Goal: Information Seeking & Learning: Learn about a topic

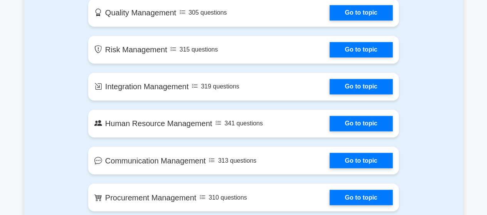
scroll to position [539, 0]
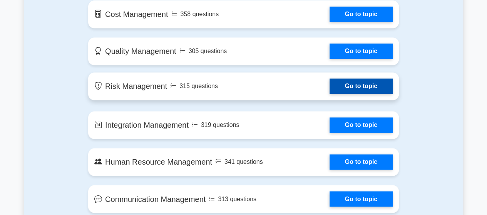
click at [370, 89] on link "Go to topic" at bounding box center [361, 86] width 63 height 15
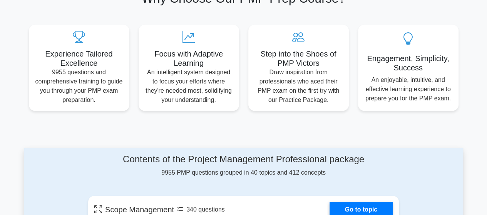
scroll to position [0, 0]
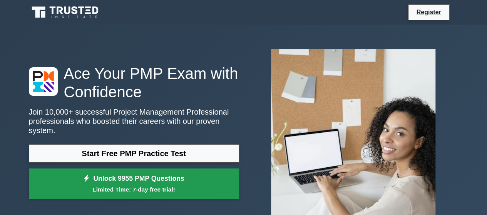
click at [106, 185] on small "Limited Time: 7-day free trial!" at bounding box center [133, 189] width 191 height 9
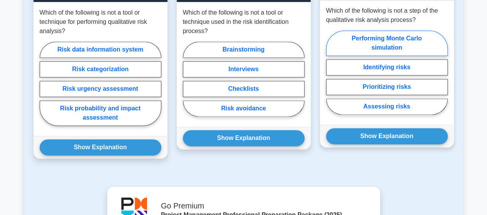
scroll to position [577, 0]
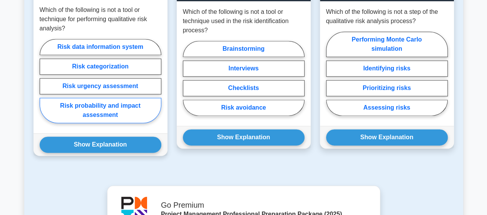
click at [112, 114] on label "Risk probability and impact assessment" at bounding box center [101, 110] width 122 height 25
click at [45, 86] on input "Risk probability and impact assessment" at bounding box center [42, 83] width 5 height 5
radio input "true"
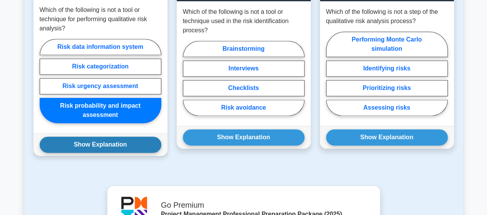
click at [121, 142] on button "Show Explanation" at bounding box center [101, 145] width 122 height 16
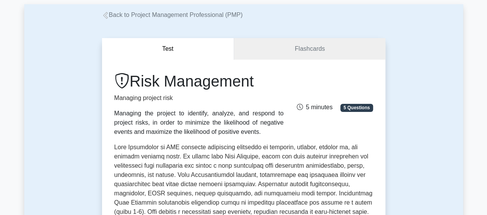
scroll to position [38, 0]
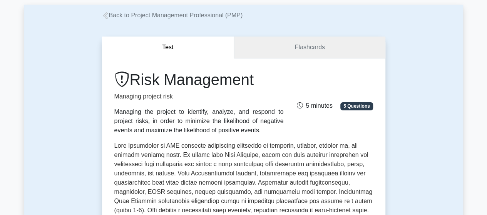
click at [260, 53] on link "Flashcards" at bounding box center [309, 48] width 151 height 22
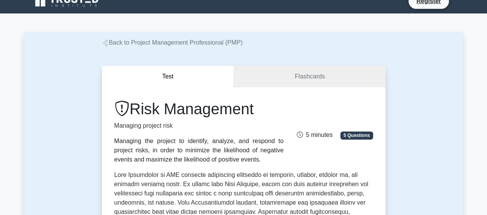
scroll to position [0, 0]
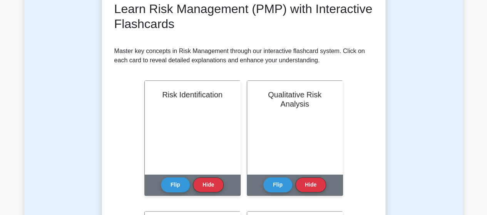
scroll to position [154, 0]
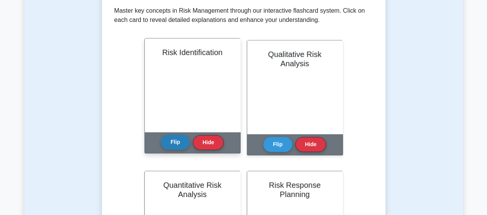
click at [174, 142] on button "Flip" at bounding box center [175, 142] width 29 height 15
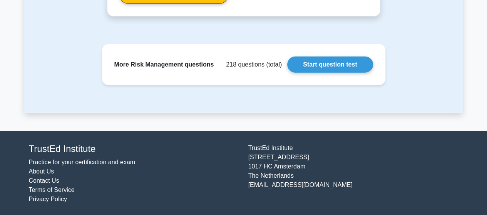
scroll to position [1017, 0]
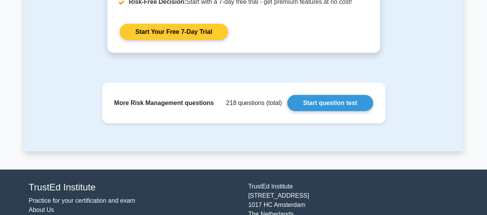
click at [204, 33] on link "Start Your Free 7-Day Trial" at bounding box center [174, 32] width 108 height 16
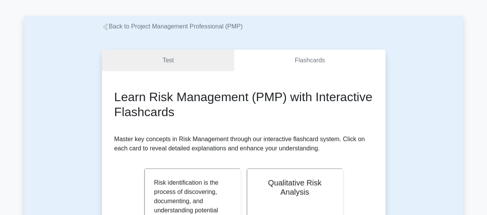
scroll to position [0, 0]
